Goal: Task Accomplishment & Management: Manage account settings

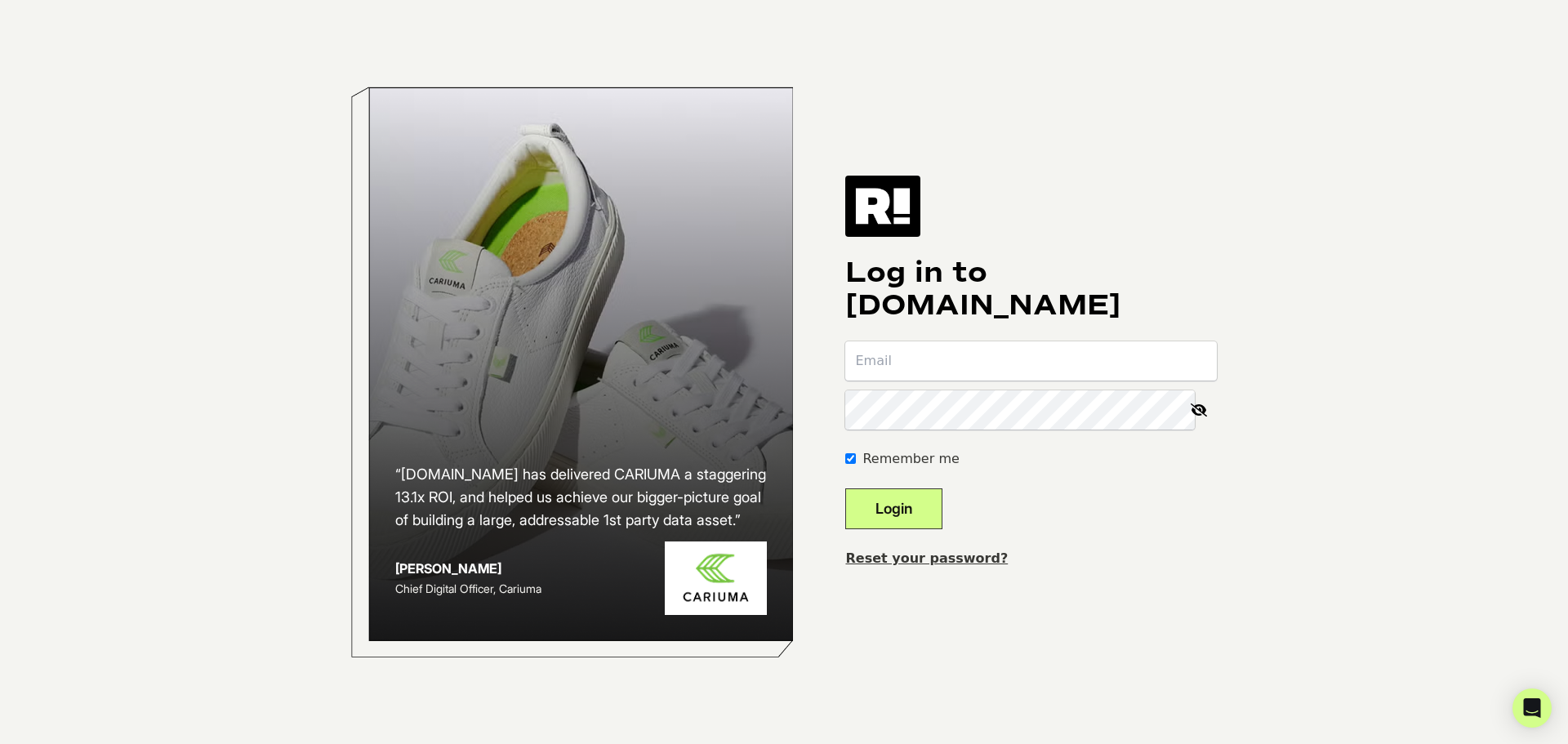
type input "[EMAIL_ADDRESS][DOMAIN_NAME]"
click at [897, 213] on img at bounding box center [883, 206] width 76 height 61
click at [965, 357] on input "[EMAIL_ADDRESS][DOMAIN_NAME]" at bounding box center [1031, 361] width 371 height 39
type input "[EMAIL_ADDRESS][DOMAIN_NAME]"
click at [943, 504] on button "Login" at bounding box center [893, 508] width 97 height 41
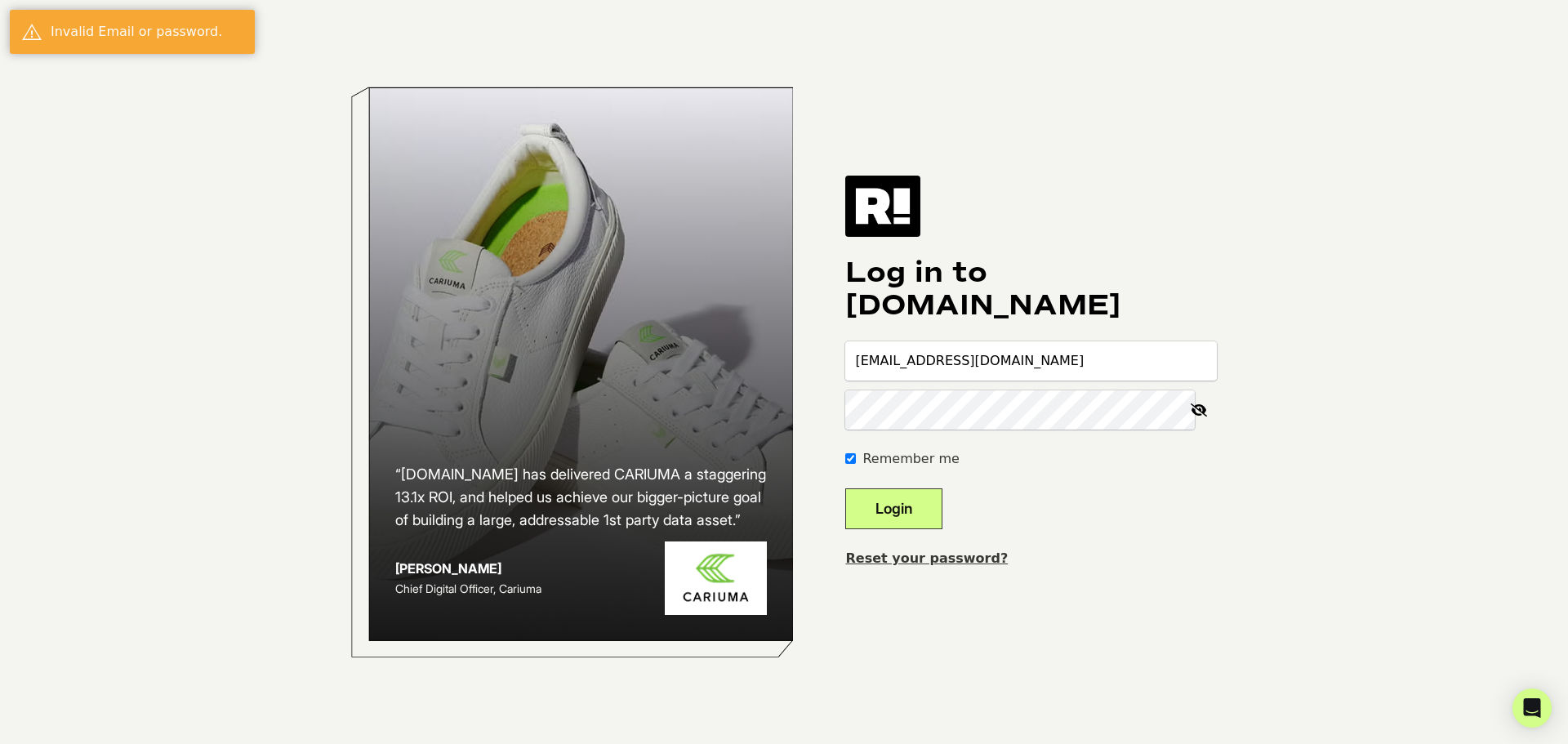
click at [931, 372] on input "[EMAIL_ADDRESS][DOMAIN_NAME]" at bounding box center [1031, 361] width 371 height 39
type input "[EMAIL_ADDRESS][DOMAIN_NAME]"
click at [943, 501] on button "Login" at bounding box center [893, 508] width 97 height 41
